Goal: Transaction & Acquisition: Purchase product/service

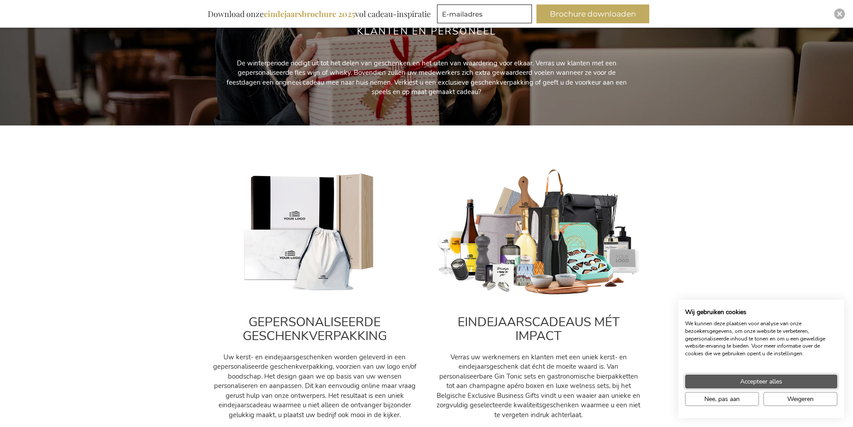
click at [744, 382] on span "Accepteer alles" at bounding box center [761, 380] width 42 height 9
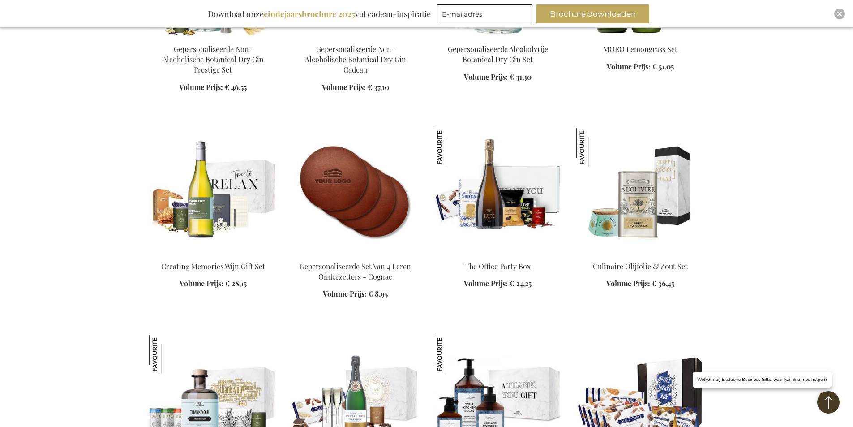
scroll to position [1298, 0]
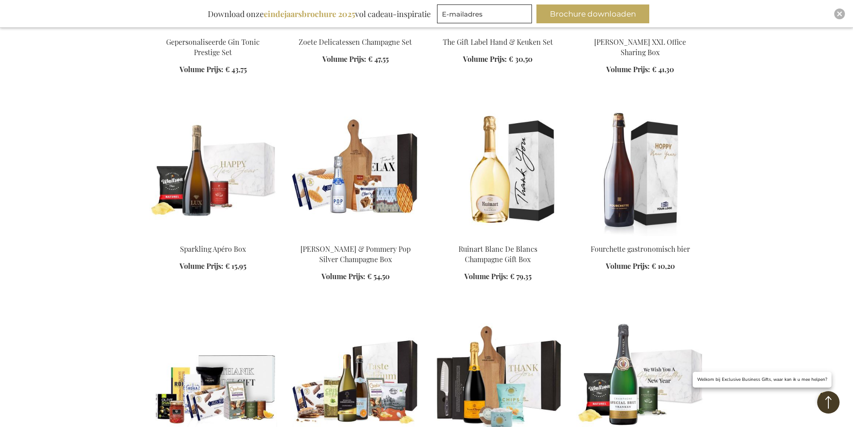
scroll to position [1746, 0]
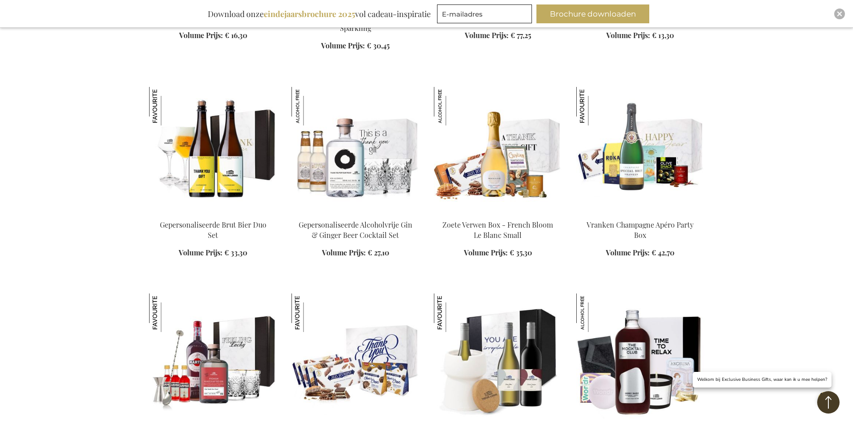
scroll to position [2328, 0]
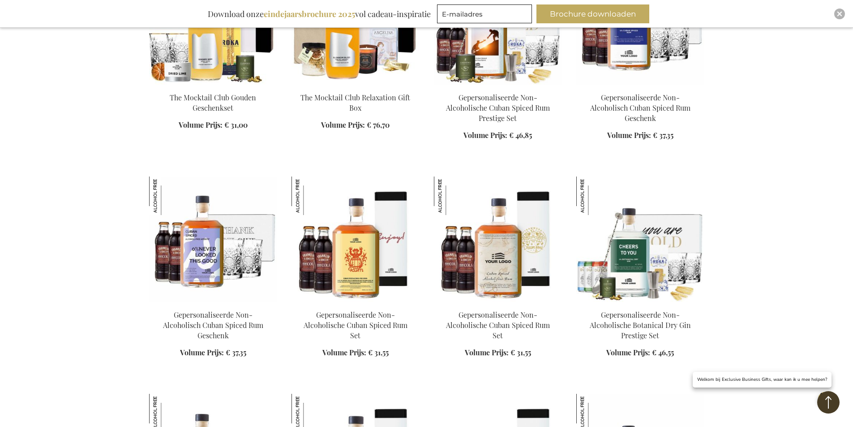
scroll to position [2641, 0]
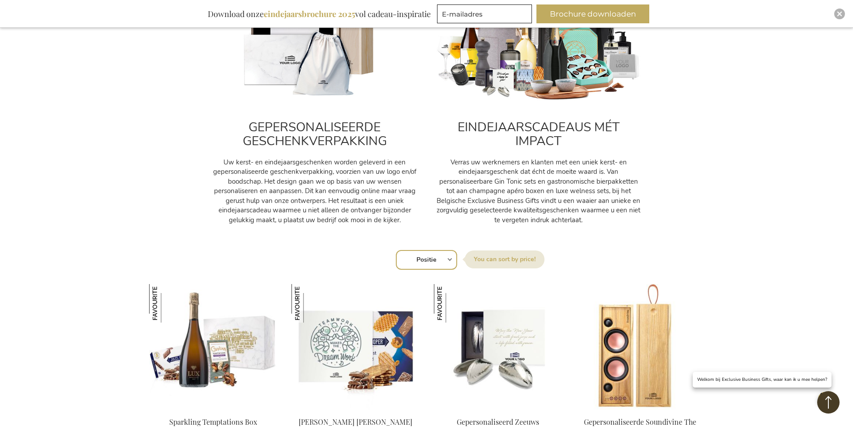
scroll to position [448, 0]
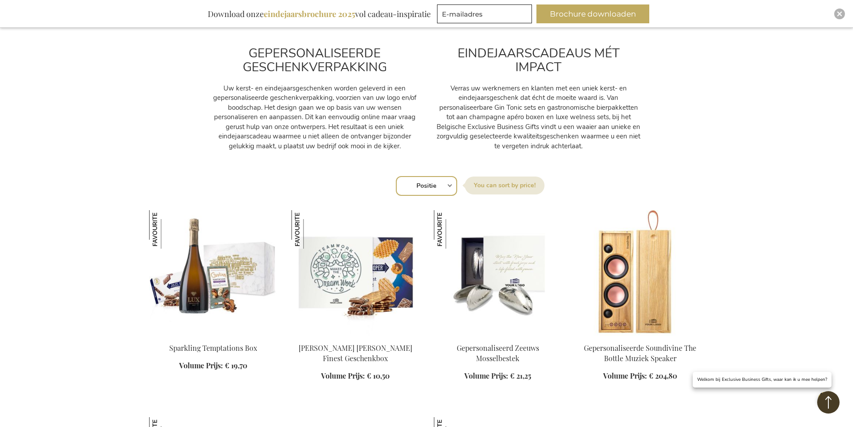
drag, startPoint x: 153, startPoint y: 359, endPoint x: 740, endPoint y: 255, distance: 596.4
